Goal: Task Accomplishment & Management: Manage account settings

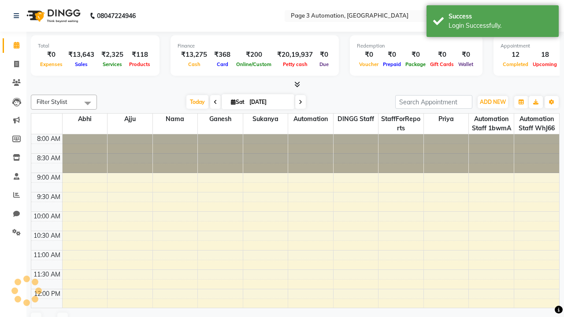
select select "en"
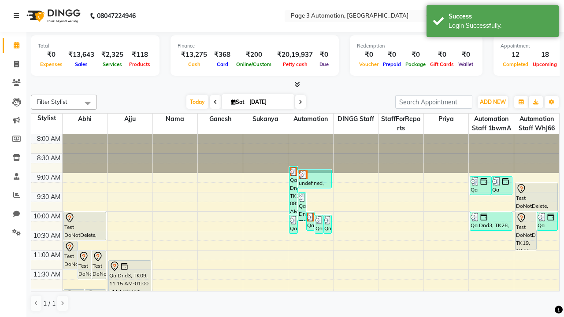
click at [18, 16] on icon at bounding box center [16, 16] width 5 height 6
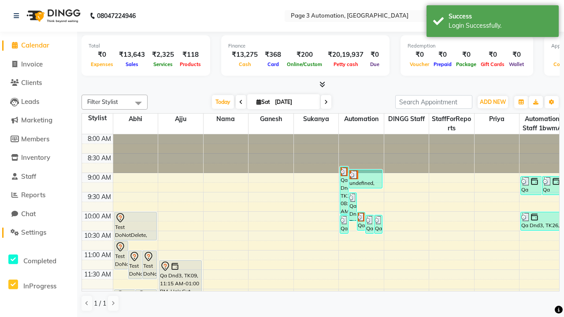
click at [38, 233] on span "Settings" at bounding box center [33, 232] width 25 height 8
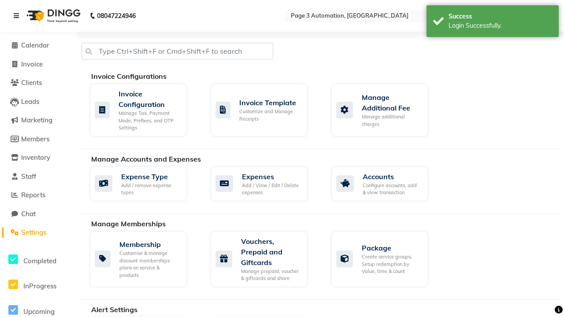
click at [18, 16] on icon at bounding box center [16, 16] width 5 height 6
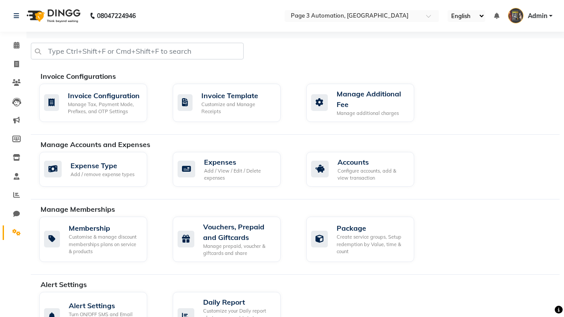
click at [13, 233] on icon at bounding box center [16, 232] width 8 height 7
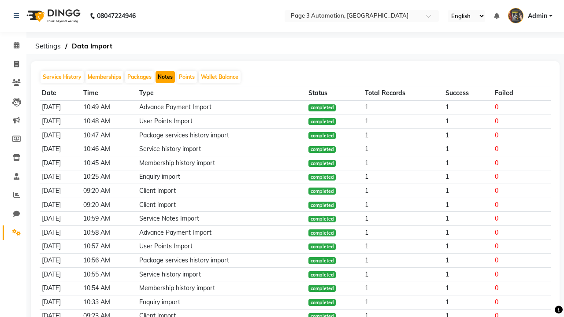
click at [165, 77] on button "Notes" at bounding box center [165, 77] width 19 height 12
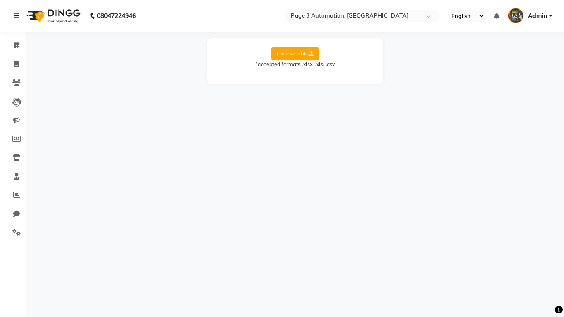
select select "Sheet1"
select select "Name"
select select "Mobile"
select select "Note"
select select "Service Date"
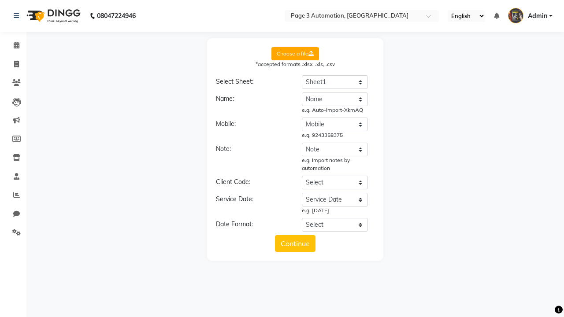
select select "DD/MM/YYYY"
click at [295, 244] on button "Continue" at bounding box center [295, 243] width 41 height 17
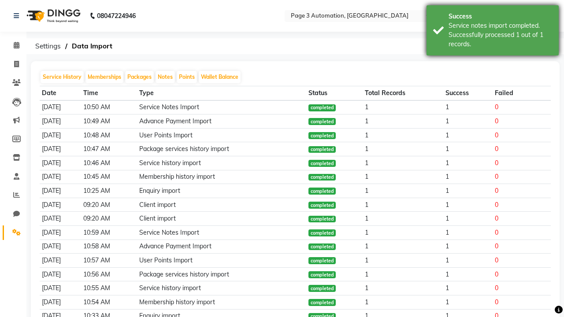
click at [493, 32] on div "Service notes import completed. Successfully processed 1 out of 1 records." at bounding box center [501, 35] width 104 height 28
click at [18, 16] on icon at bounding box center [16, 16] width 5 height 6
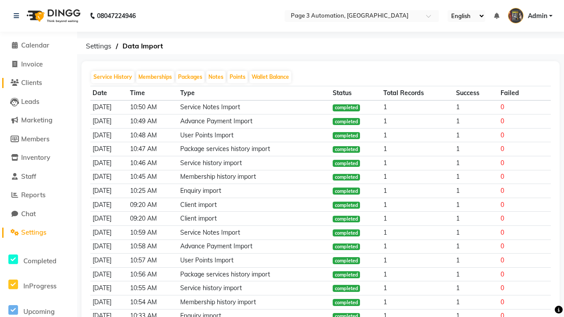
click at [38, 83] on span "Clients" at bounding box center [31, 82] width 21 height 8
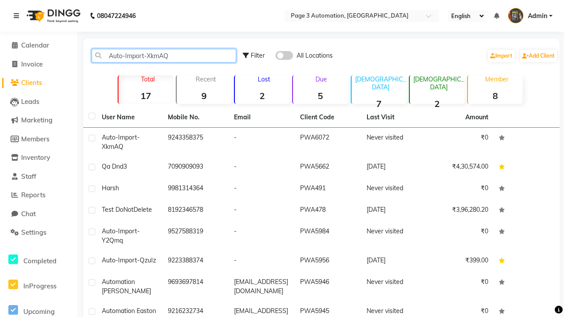
type input "Auto-Import-XkmAQ"
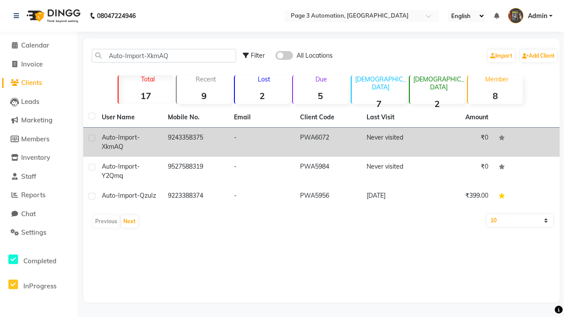
click at [321, 142] on td "PWA6072" at bounding box center [328, 142] width 66 height 29
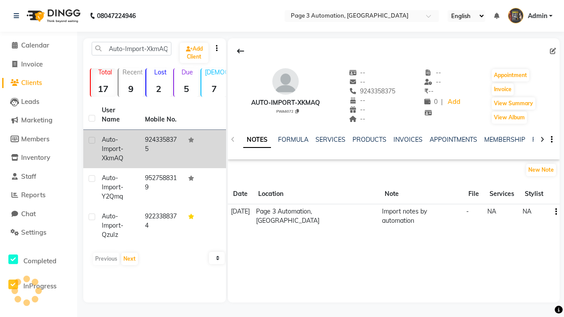
click at [257, 140] on link "NOTES" at bounding box center [257, 140] width 28 height 16
click at [241, 51] on icon at bounding box center [240, 51] width 7 height 7
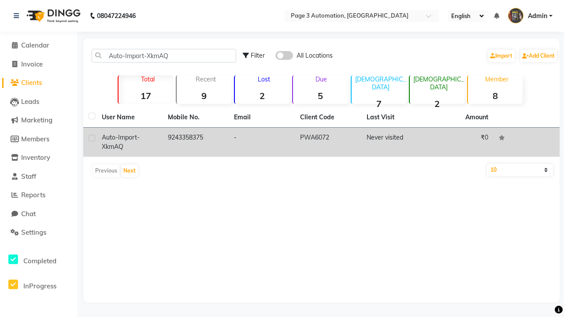
click at [92, 138] on label at bounding box center [92, 138] width 7 height 7
click at [92, 138] on input "checkbox" at bounding box center [92, 139] width 6 height 6
checkbox input "true"
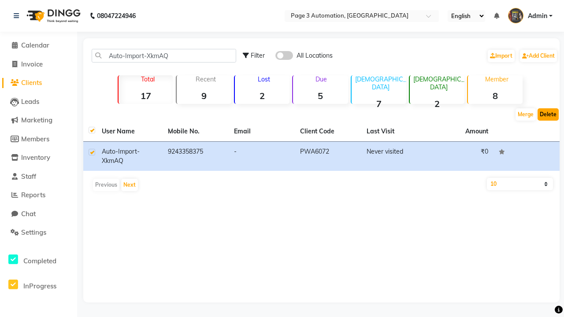
click at [548, 115] on button "Delete" at bounding box center [548, 114] width 21 height 12
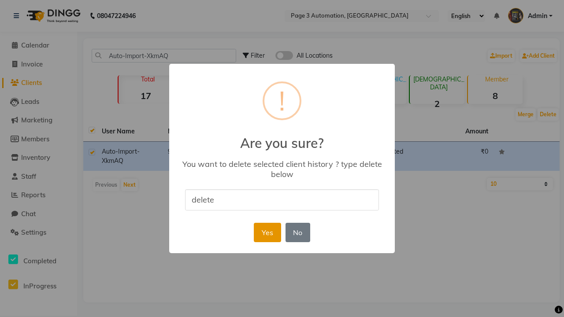
type input "delete"
click at [267, 232] on button "Yes" at bounding box center [267, 232] width 27 height 19
